Goal: Information Seeking & Learning: Learn about a topic

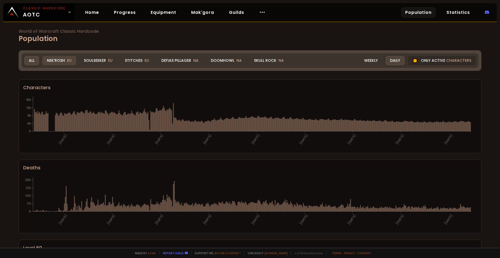
click at [59, 62] on div "Nek'Rosh EU" at bounding box center [59, 60] width 34 height 9
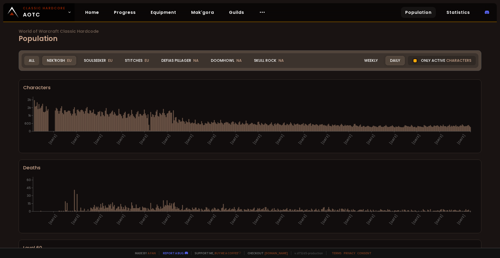
click at [30, 61] on div "All" at bounding box center [31, 60] width 15 height 9
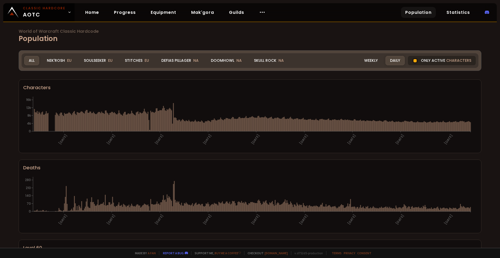
click at [430, 57] on div "Only active characters" at bounding box center [442, 60] width 68 height 9
click at [367, 60] on div "Weekly" at bounding box center [371, 60] width 23 height 9
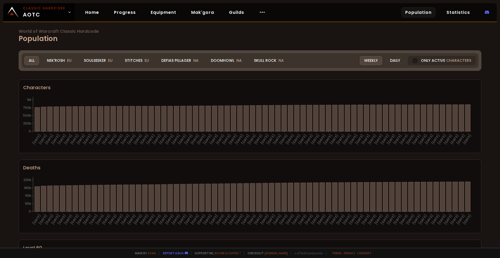
click at [390, 57] on div "Daily" at bounding box center [394, 60] width 19 height 9
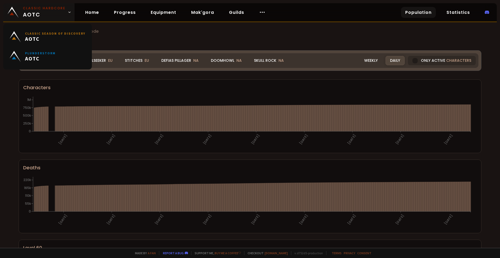
click at [57, 14] on span "Classic Hardcore AOTC" at bounding box center [44, 12] width 43 height 13
